Goal: Navigation & Orientation: Understand site structure

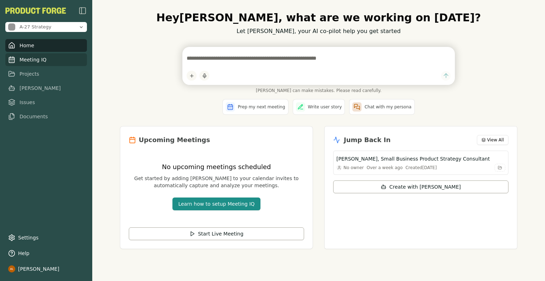
click at [43, 58] on span "Meeting IQ" at bounding box center [33, 59] width 27 height 7
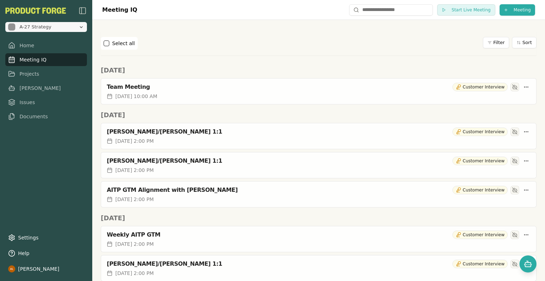
click at [55, 28] on span "A-27 Strategy" at bounding box center [41, 26] width 67 height 7
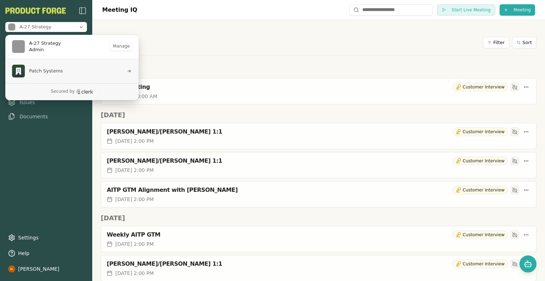
click at [43, 70] on span "Patch Systems" at bounding box center [46, 71] width 34 height 6
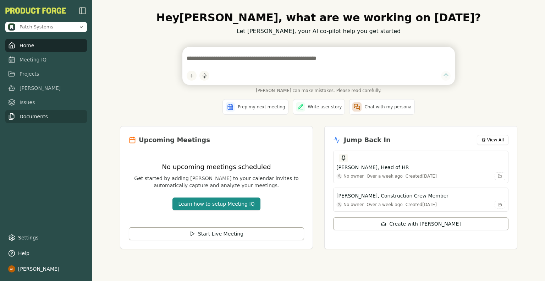
click at [41, 117] on span "Documents" at bounding box center [34, 116] width 28 height 7
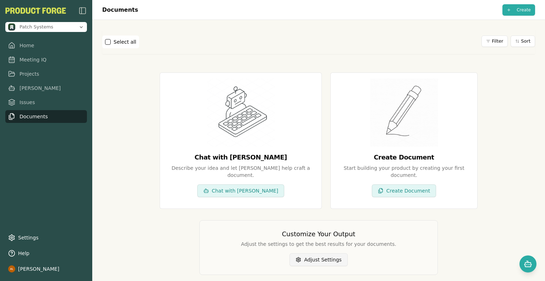
click at [313, 253] on button "Adjust Settings" at bounding box center [319, 259] width 58 height 13
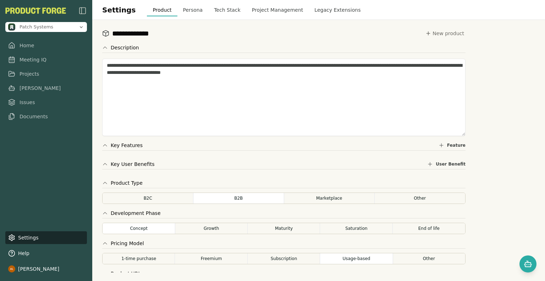
click at [177, 11] on button "Persona" at bounding box center [192, 10] width 31 height 13
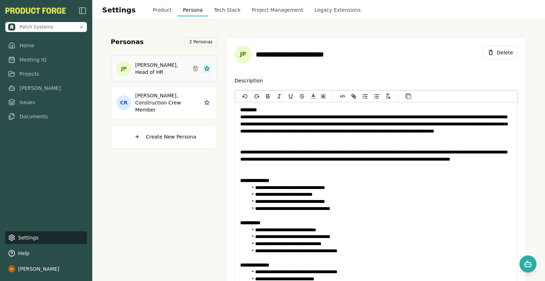
click at [216, 11] on button "Tech Stack" at bounding box center [227, 10] width 38 height 13
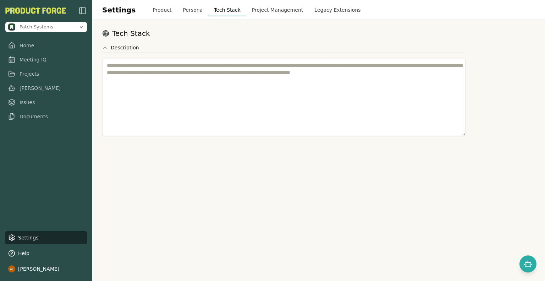
click at [255, 9] on button "Project Management" at bounding box center [277, 10] width 63 height 13
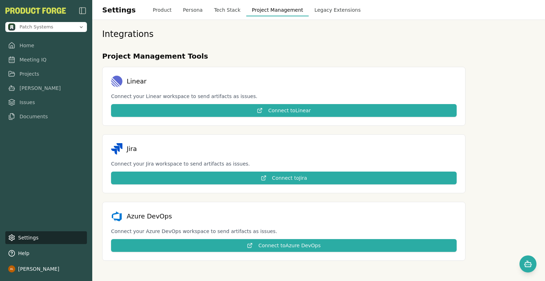
click at [309, 6] on button "Legacy Extensions" at bounding box center [337, 10] width 57 height 13
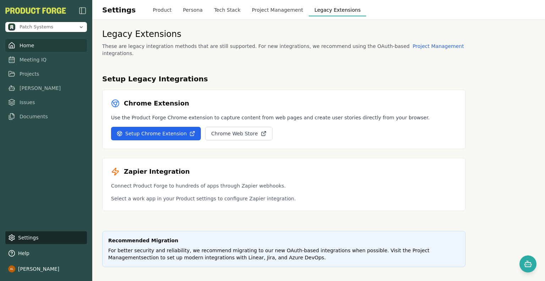
click at [38, 48] on link "Home" at bounding box center [46, 45] width 82 height 13
